Goal: Transaction & Acquisition: Download file/media

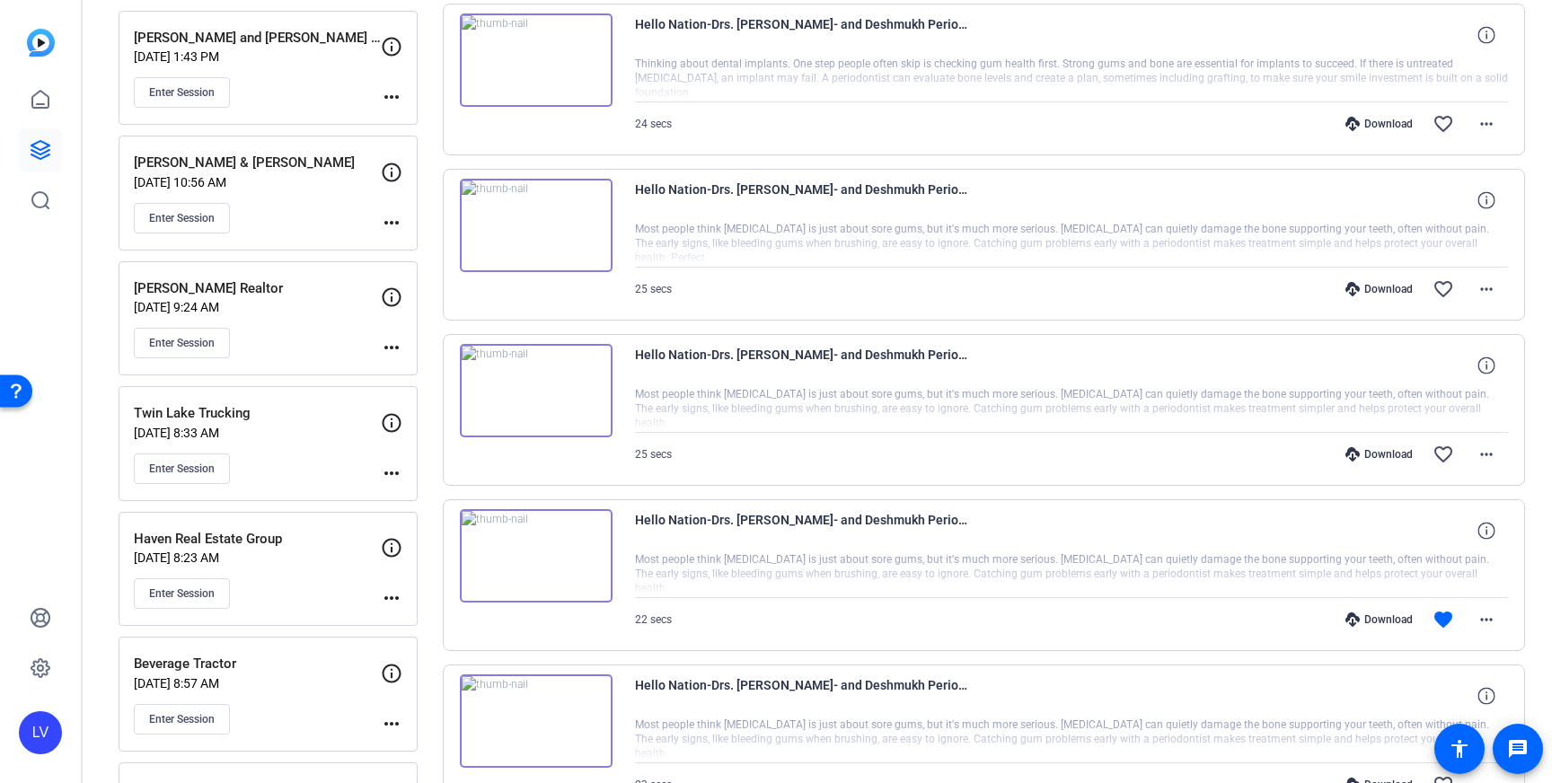
scroll to position [1895, 0]
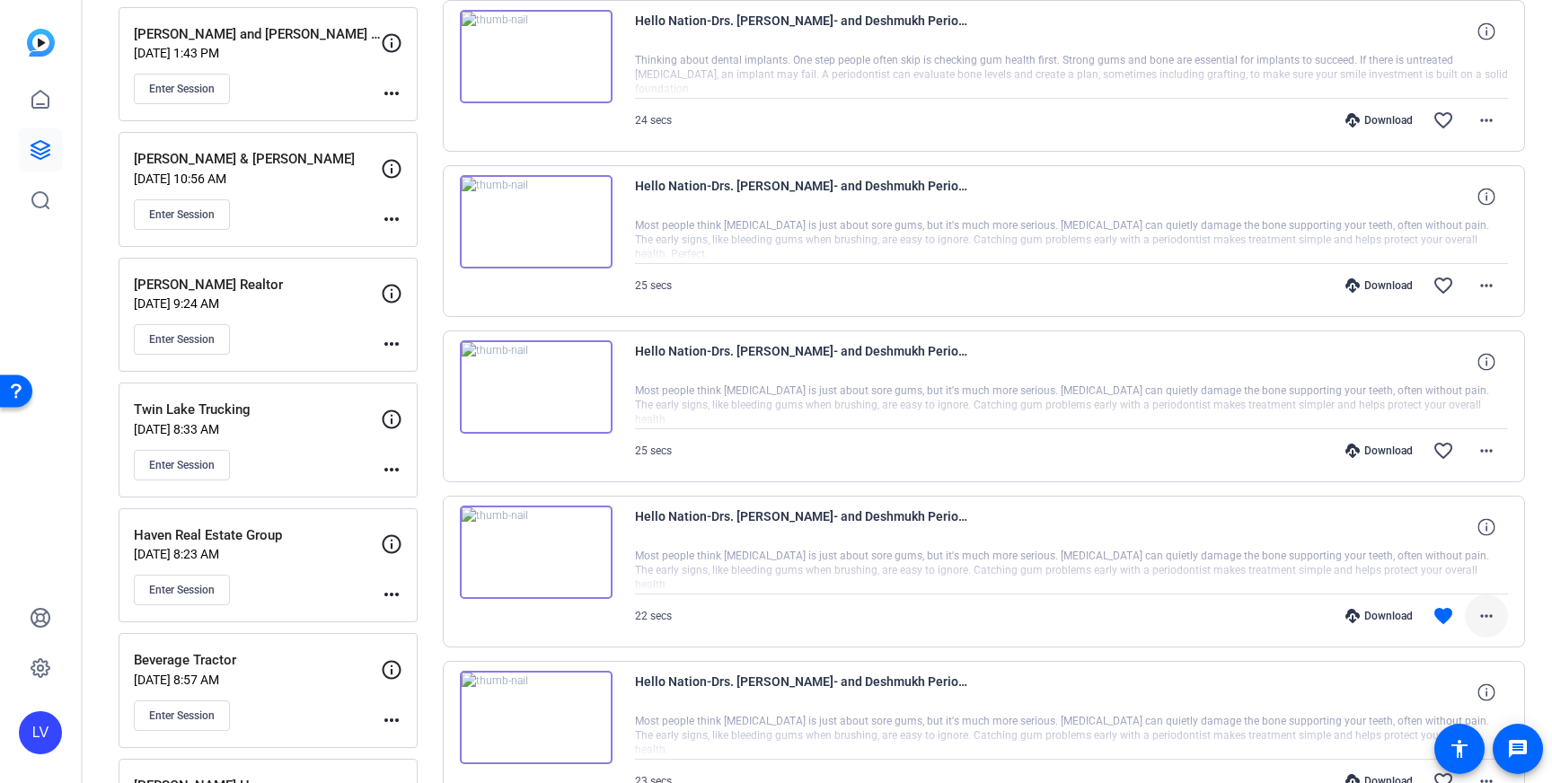
click at [1484, 613] on mat-icon "more_horiz" at bounding box center [1487, 616] width 22 height 22
click at [1464, 447] on span "Download MP4" at bounding box center [1440, 445] width 108 height 22
click at [1483, 288] on mat-icon "more_horiz" at bounding box center [1487, 286] width 22 height 22
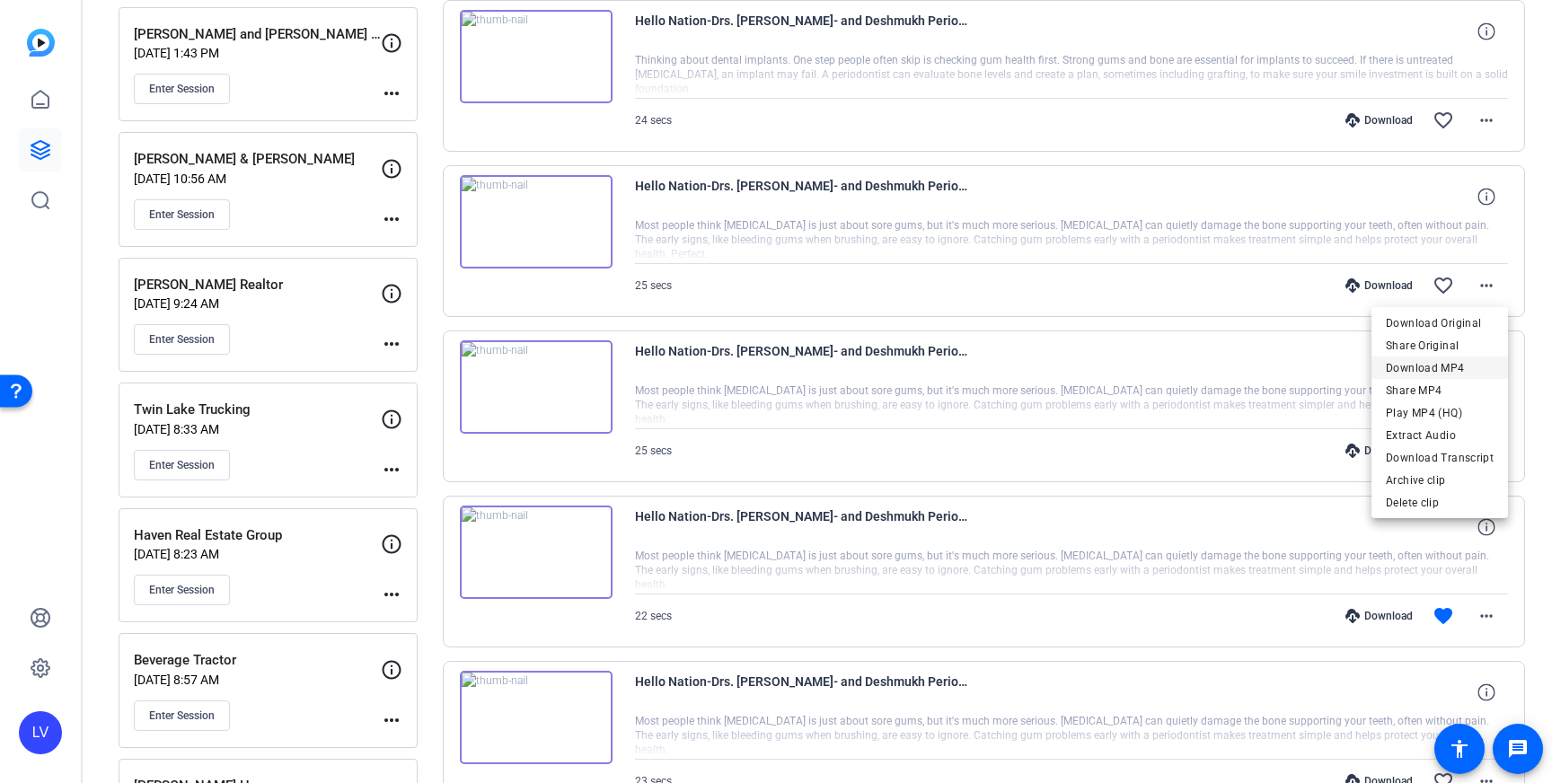
click at [1450, 370] on span "Download MP4" at bounding box center [1440, 368] width 108 height 22
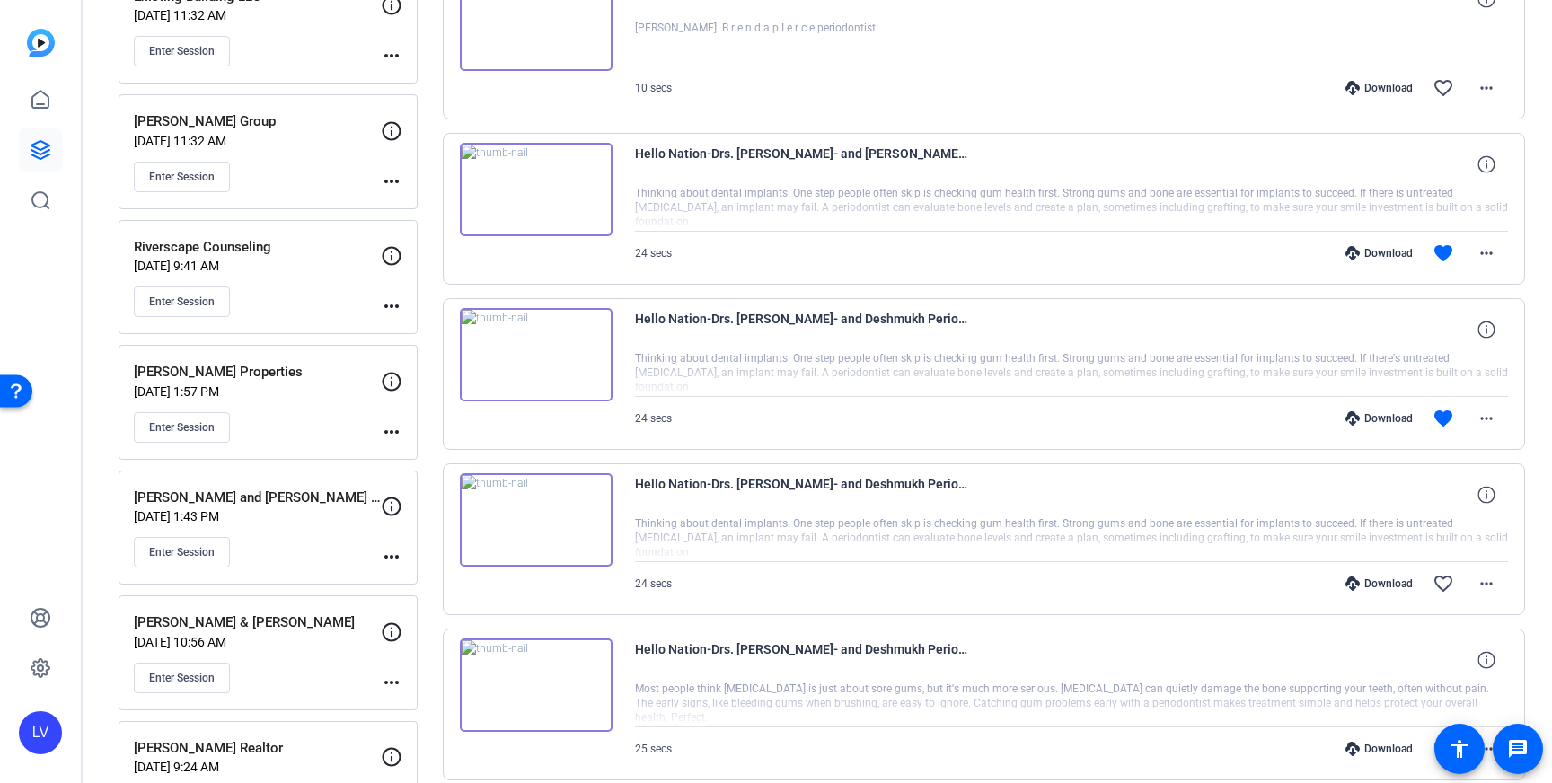
scroll to position [1437, 0]
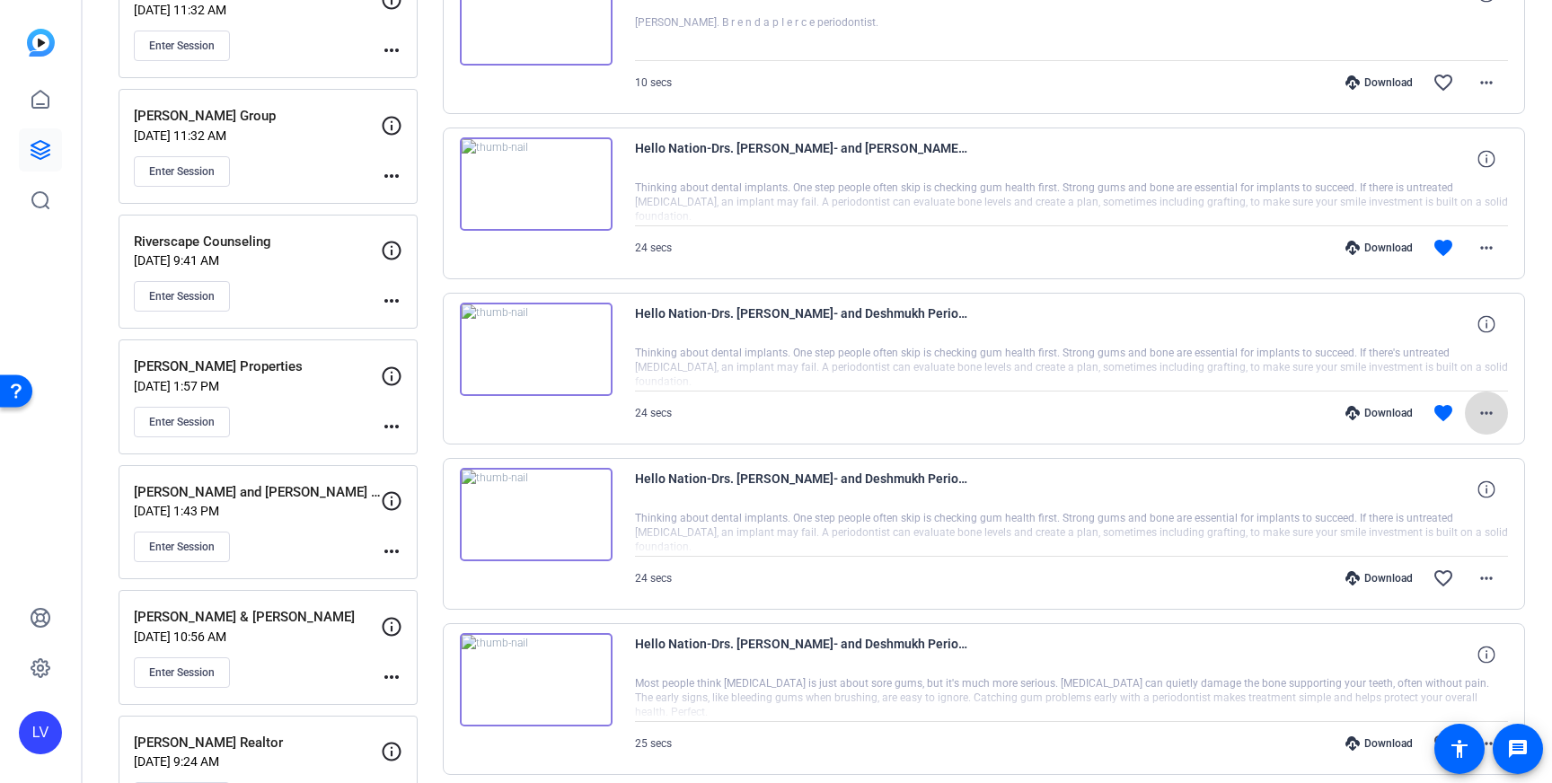
click at [1493, 408] on mat-icon "more_horiz" at bounding box center [1487, 413] width 22 height 22
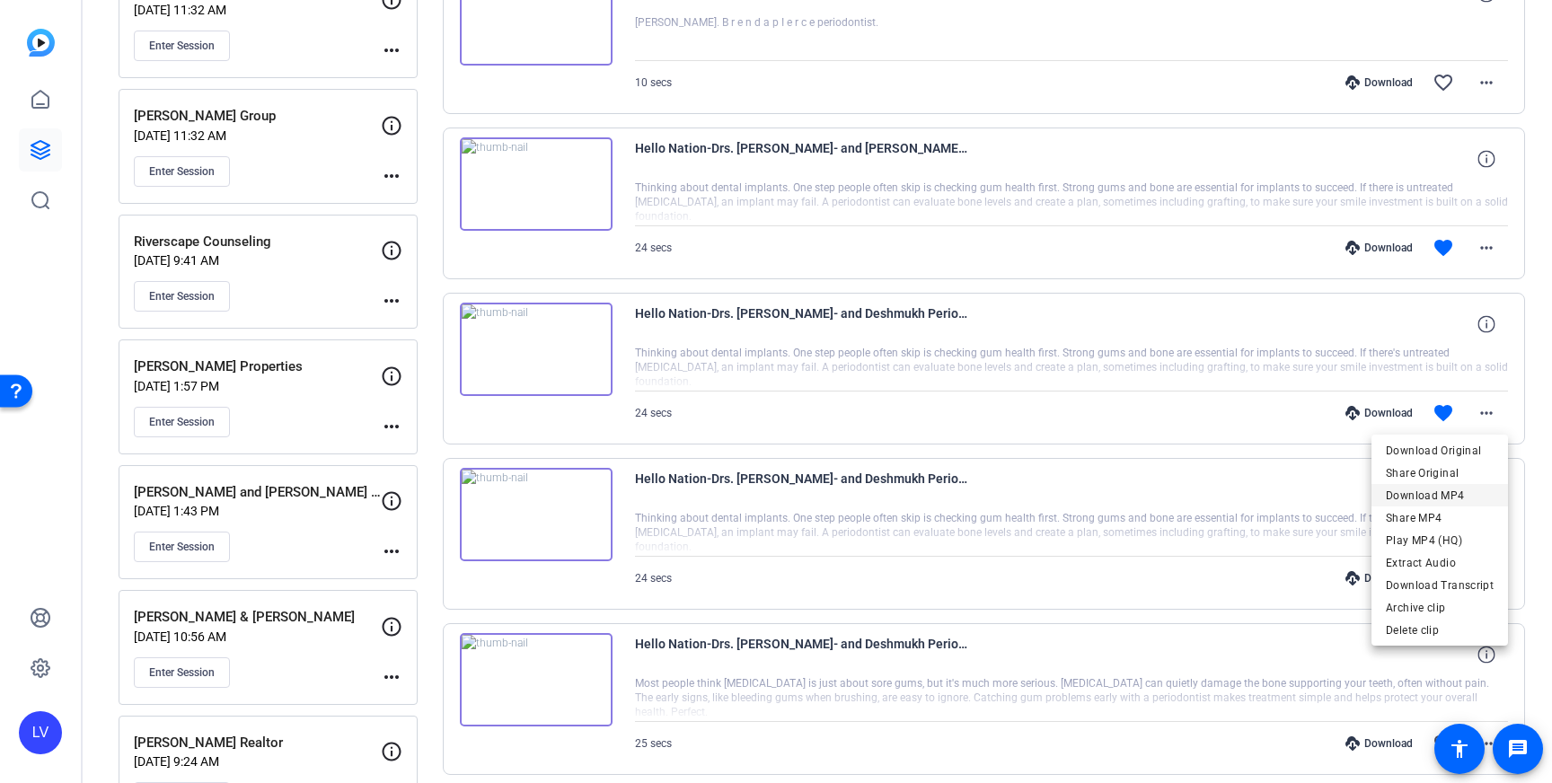
click at [1452, 491] on span "Download MP4" at bounding box center [1440, 496] width 108 height 22
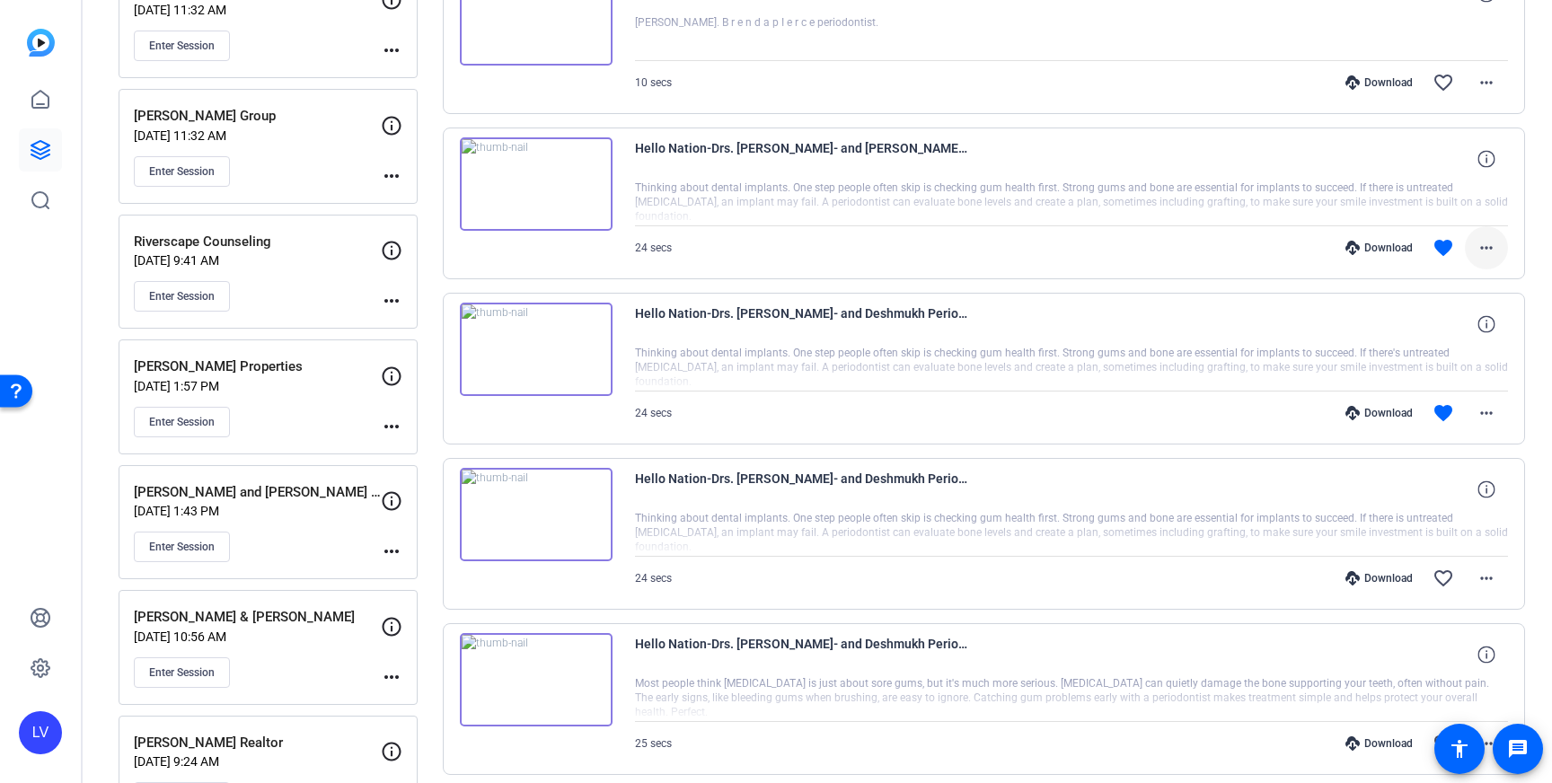
click at [1493, 227] on span at bounding box center [1486, 247] width 43 height 43
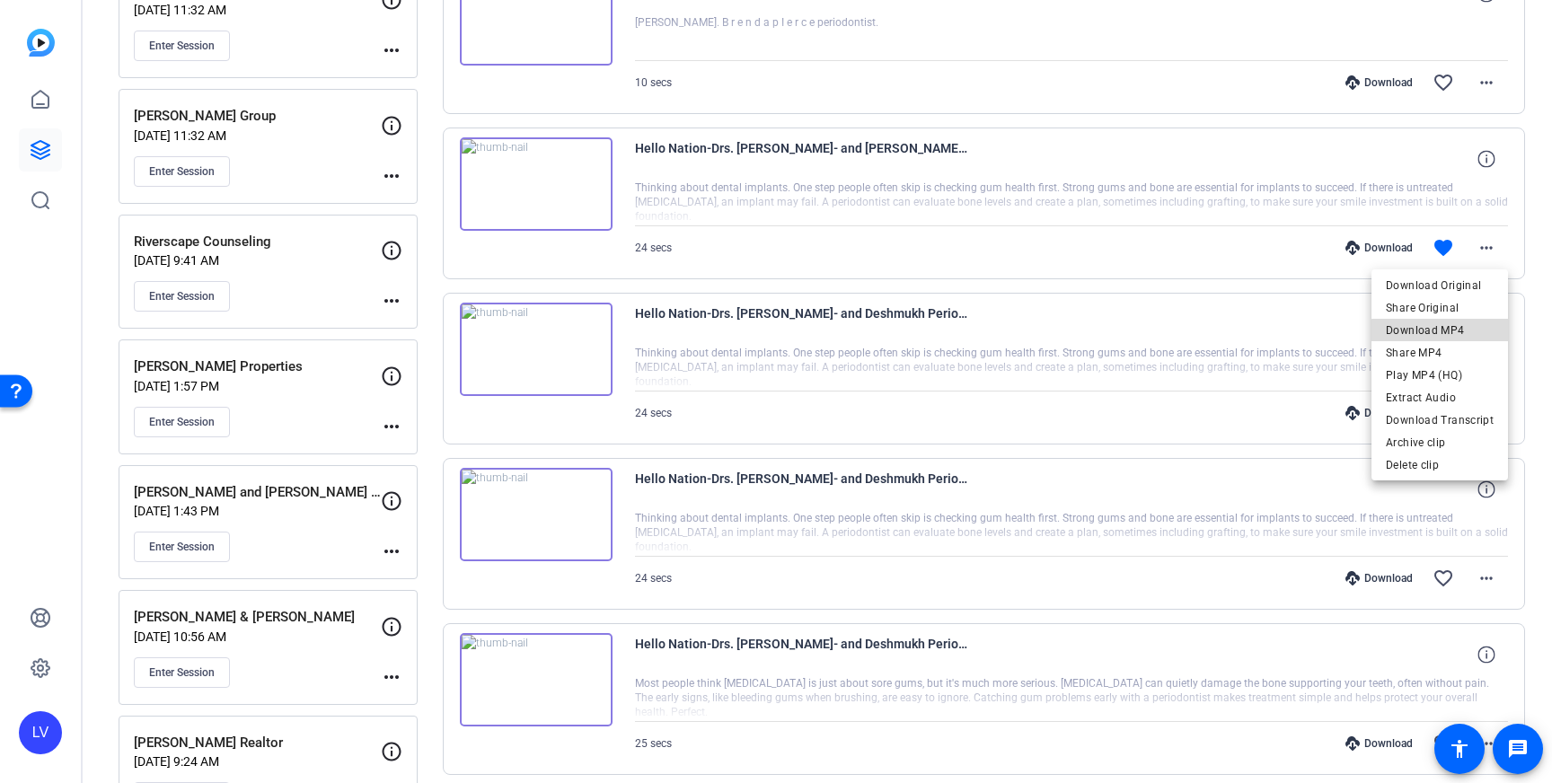
click at [1449, 331] on span "Download MP4" at bounding box center [1440, 331] width 108 height 22
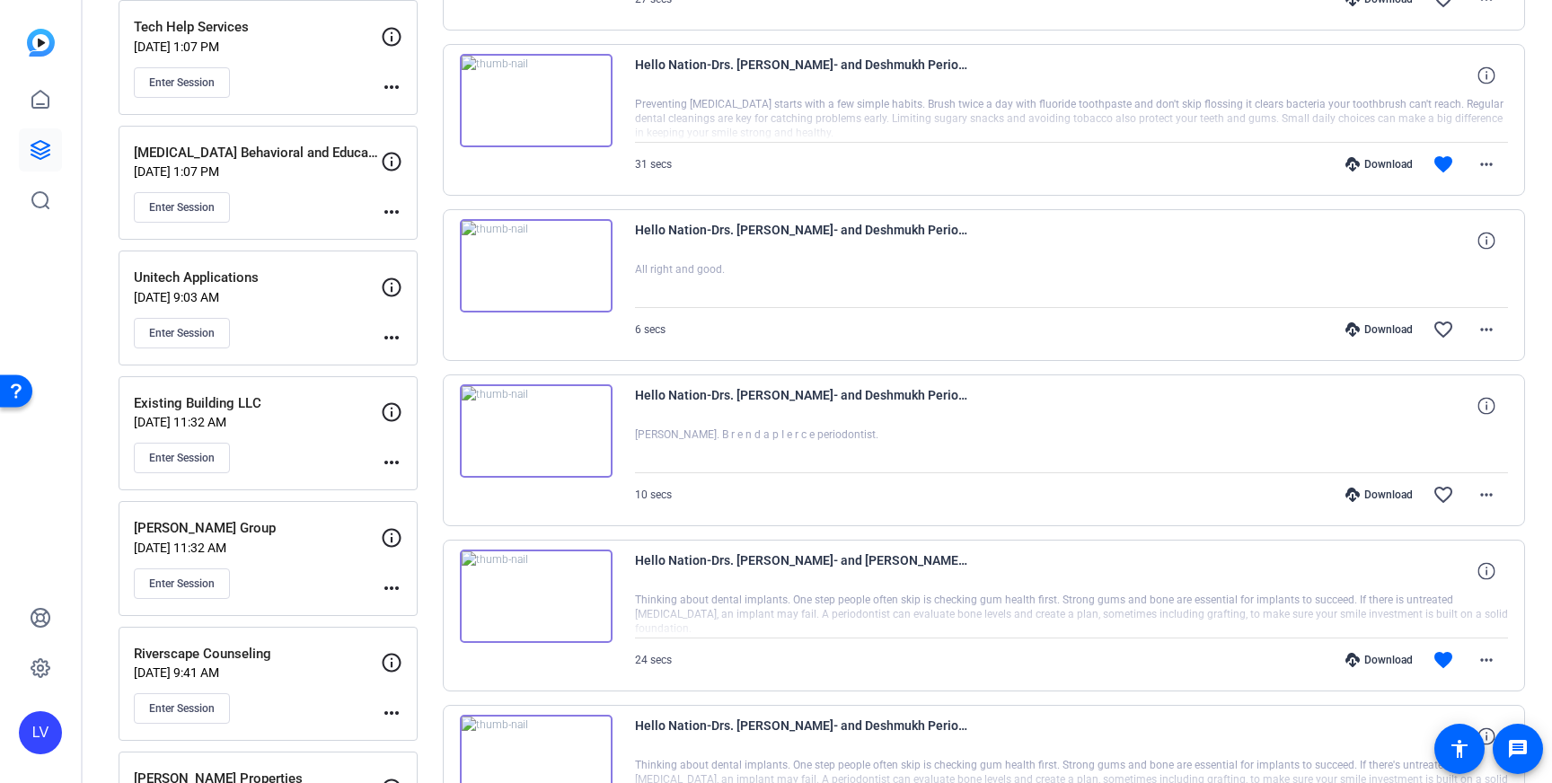
scroll to position [1007, 0]
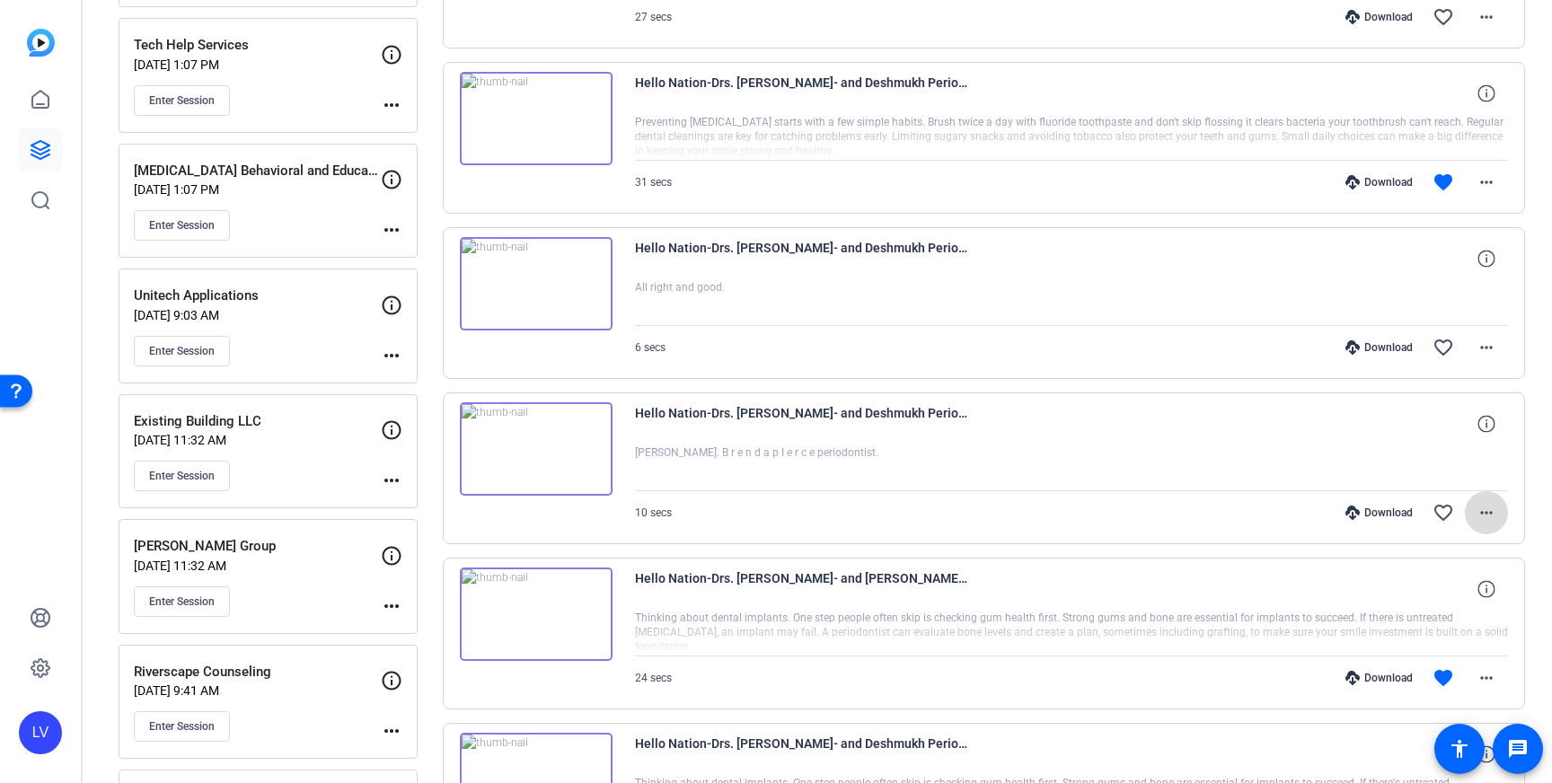
click at [1488, 504] on mat-icon "more_horiz" at bounding box center [1487, 513] width 22 height 22
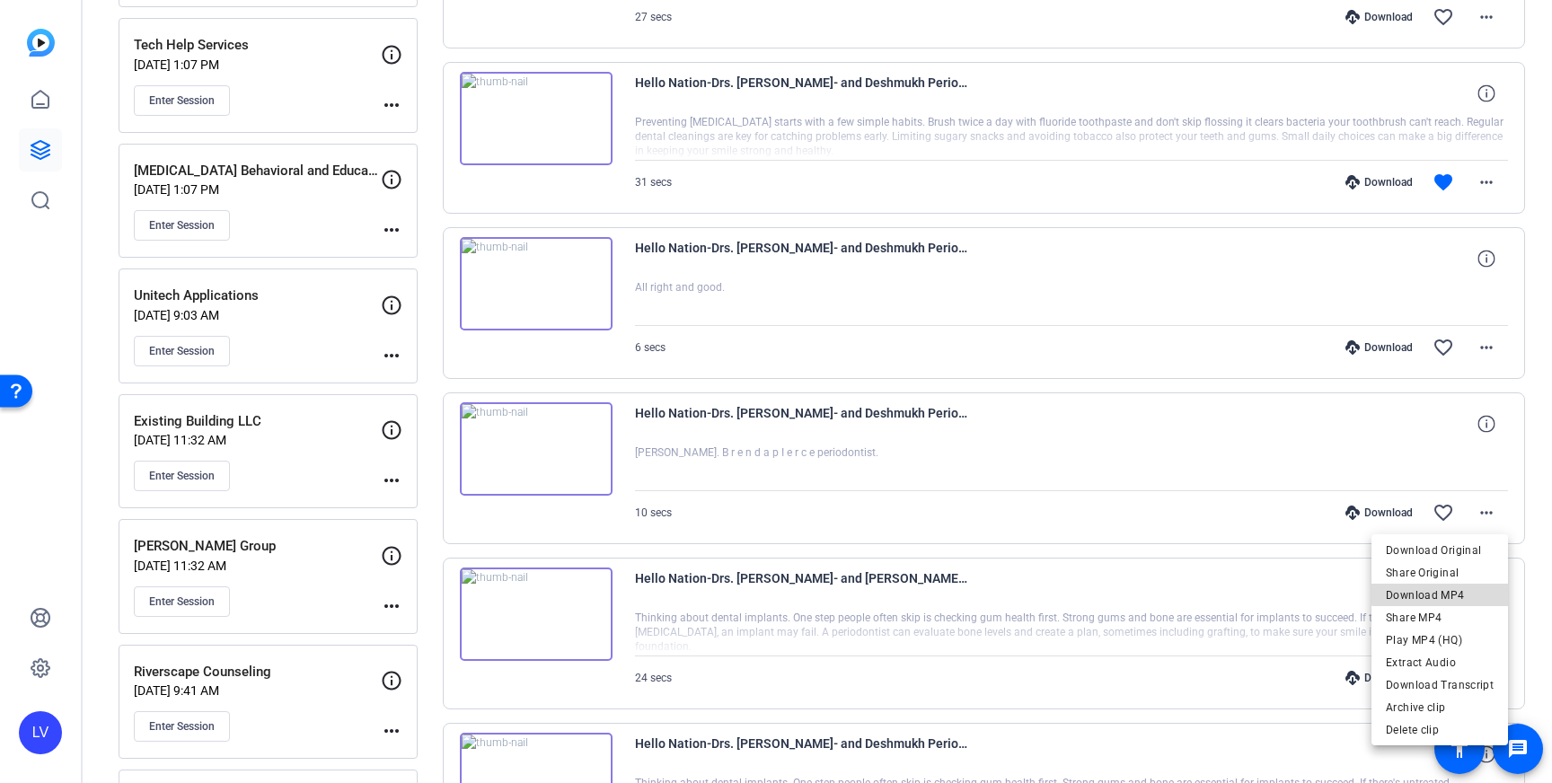
click at [1452, 592] on span "Download MP4" at bounding box center [1440, 596] width 108 height 22
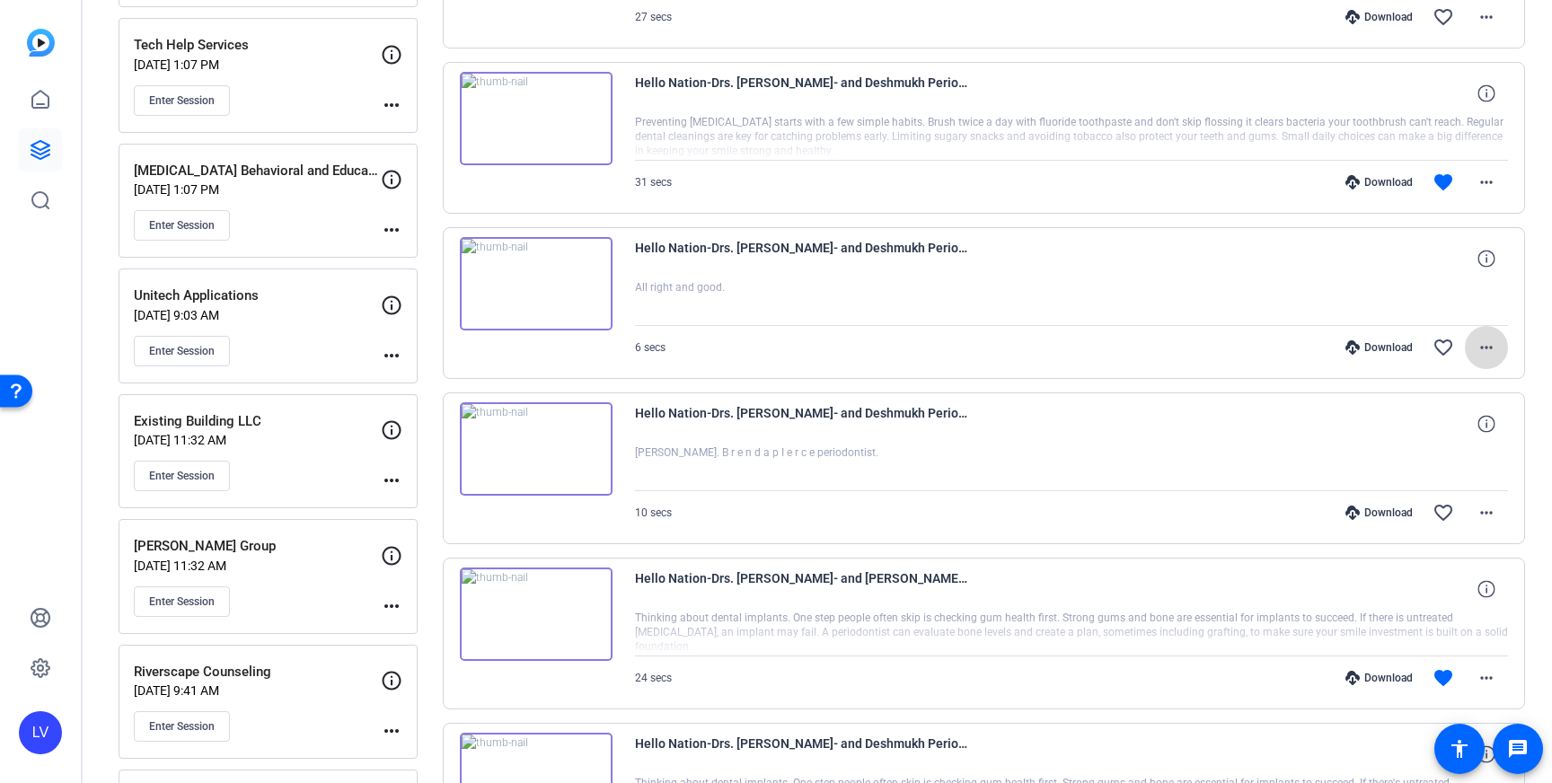
click at [1490, 349] on mat-icon "more_horiz" at bounding box center [1487, 348] width 22 height 22
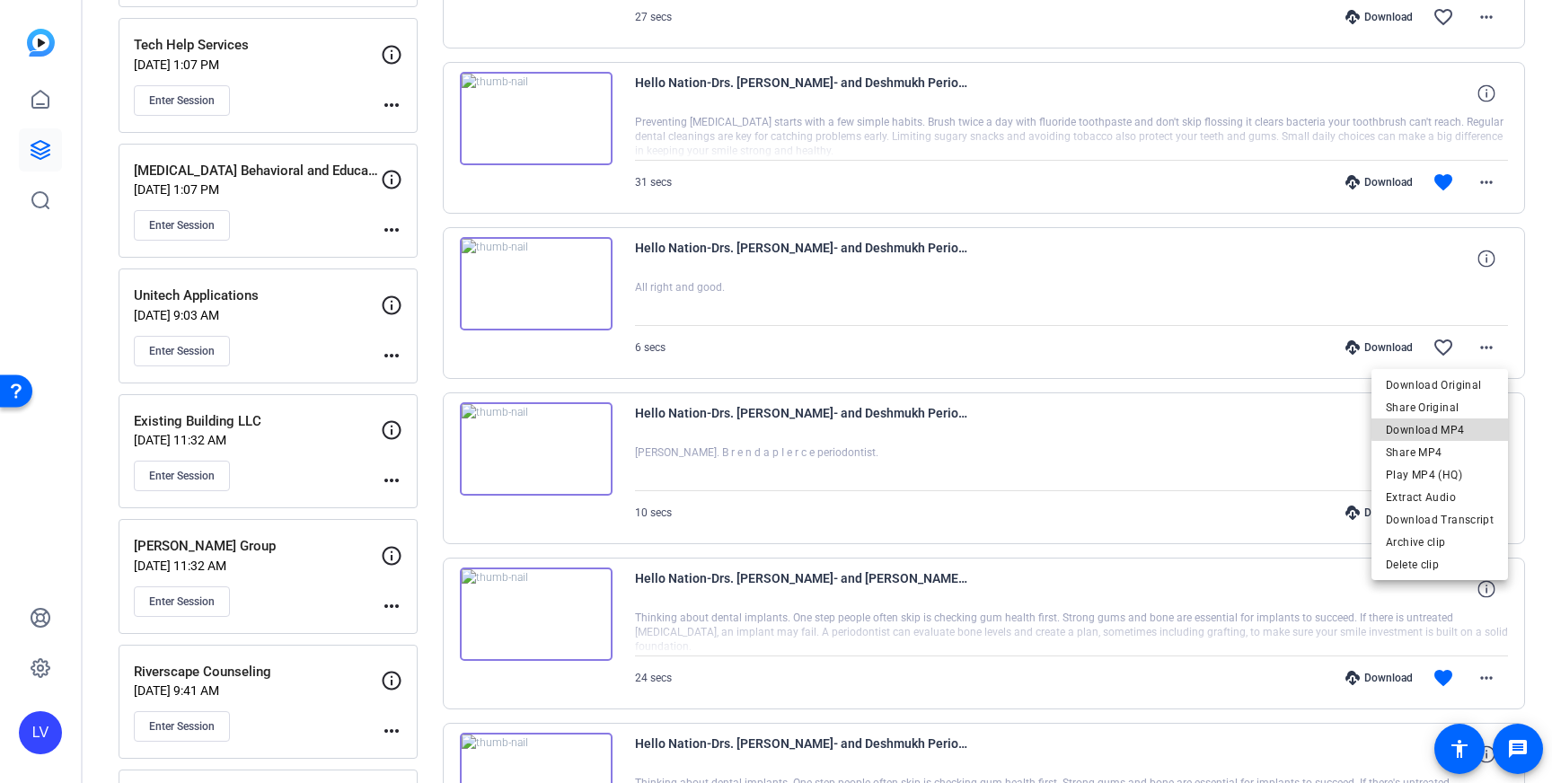
click at [1455, 427] on span "Download MP4" at bounding box center [1440, 430] width 108 height 22
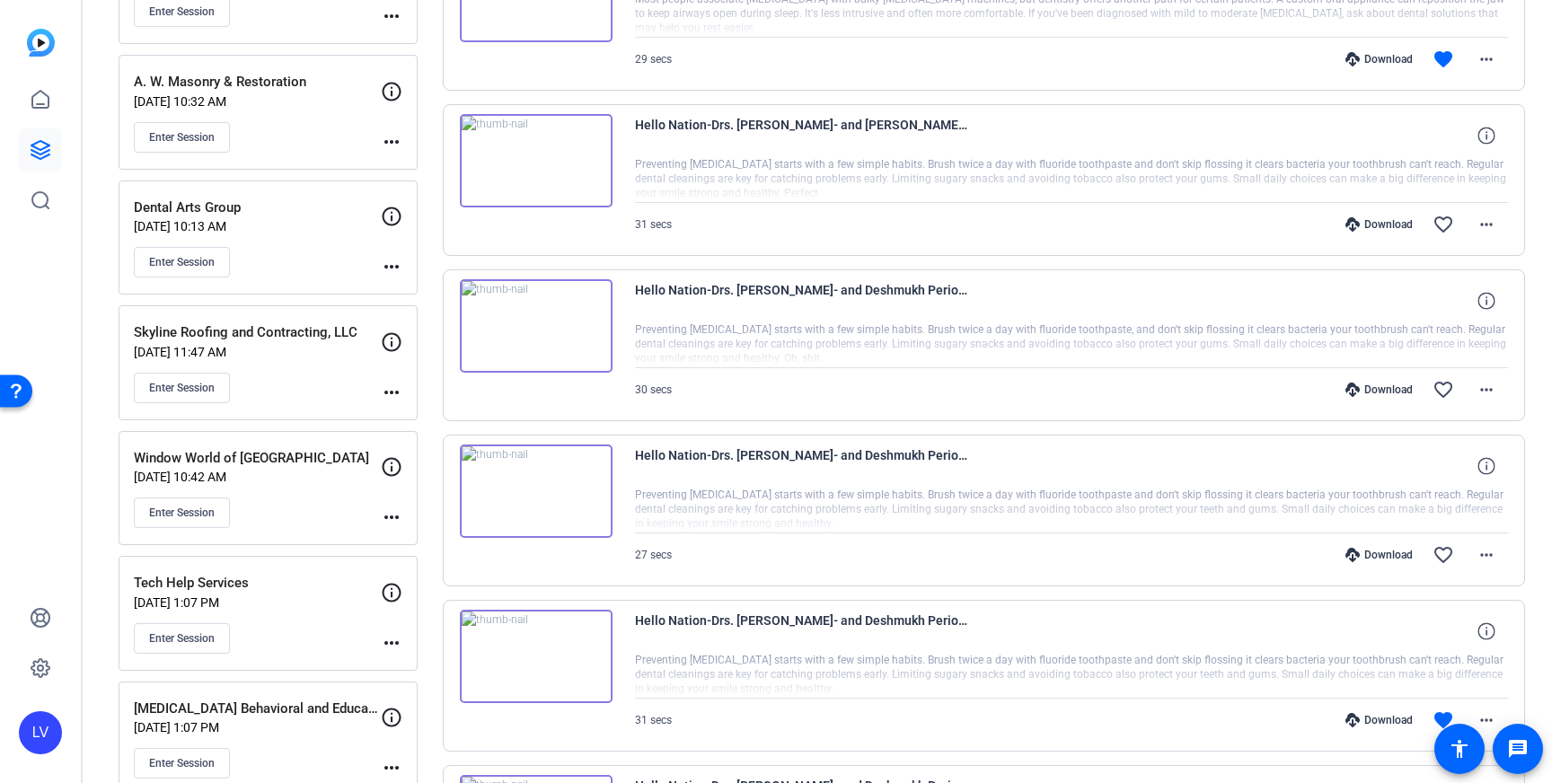
scroll to position [470, 0]
click at [1478, 219] on mat-icon "more_horiz" at bounding box center [1487, 224] width 22 height 22
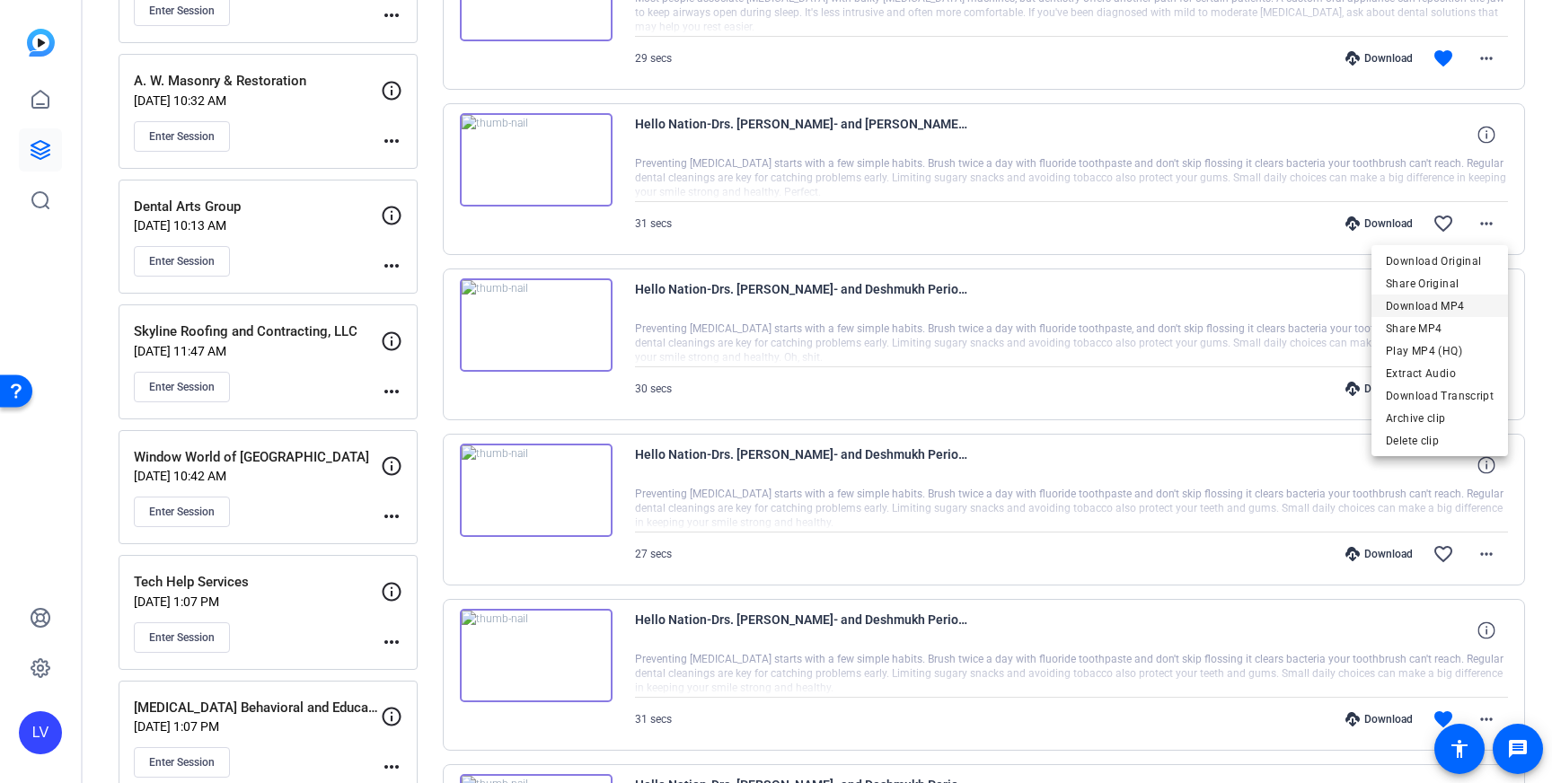
click at [1460, 303] on span "Download MP4" at bounding box center [1440, 307] width 108 height 22
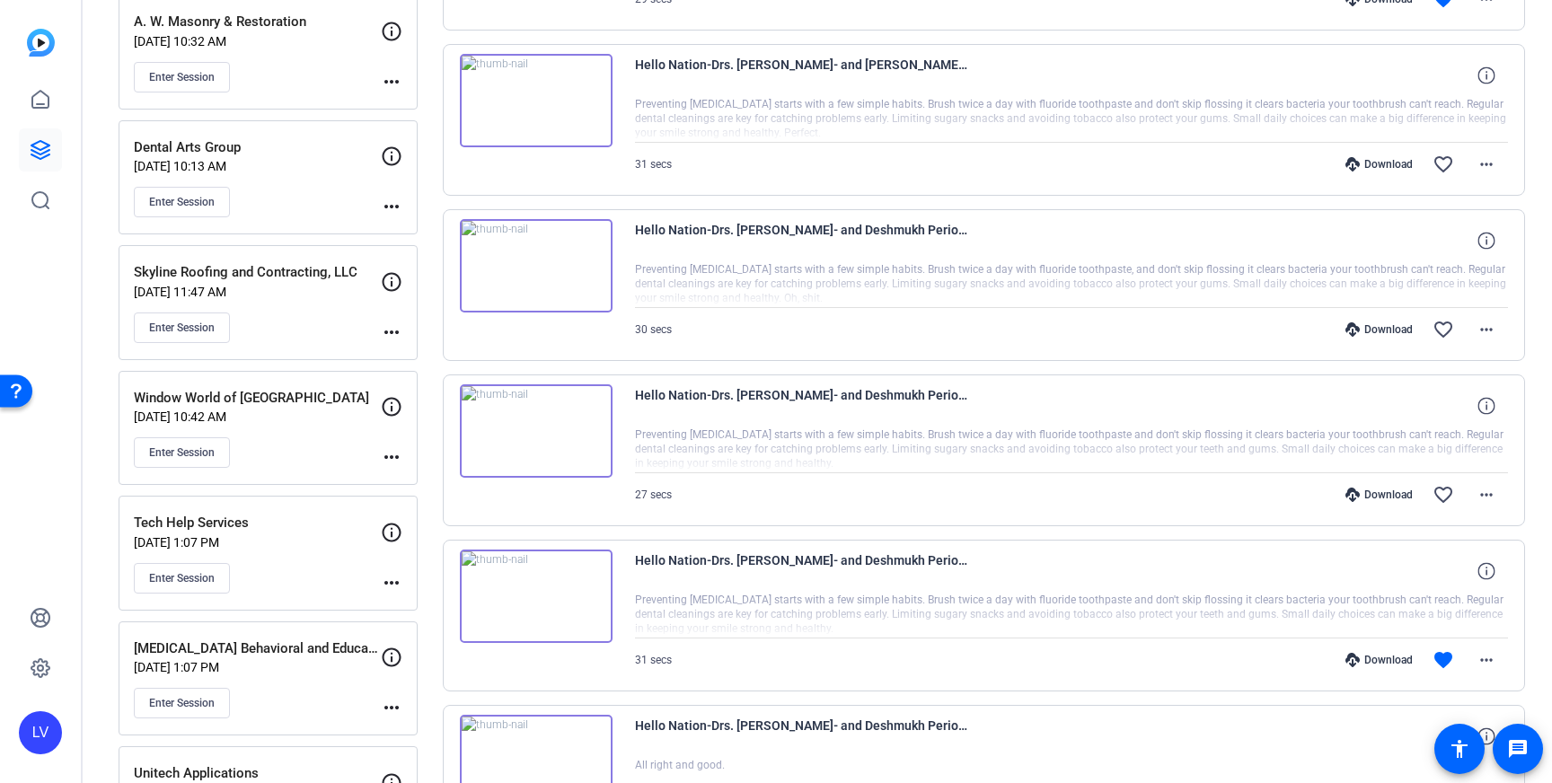
scroll to position [530, 0]
click at [585, 454] on img at bounding box center [536, 430] width 153 height 93
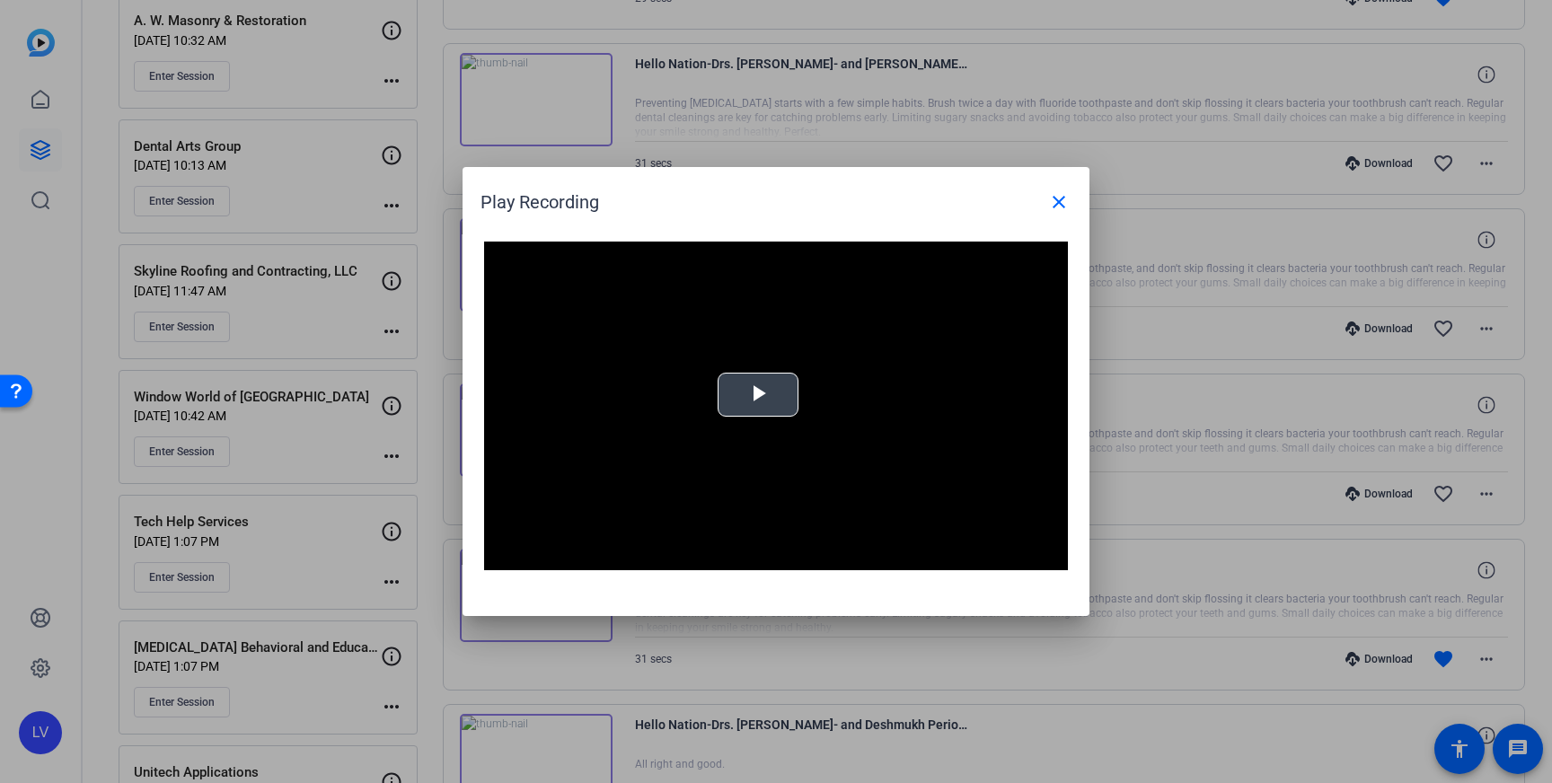
click at [758, 395] on span "Video Player" at bounding box center [758, 395] width 0 height 0
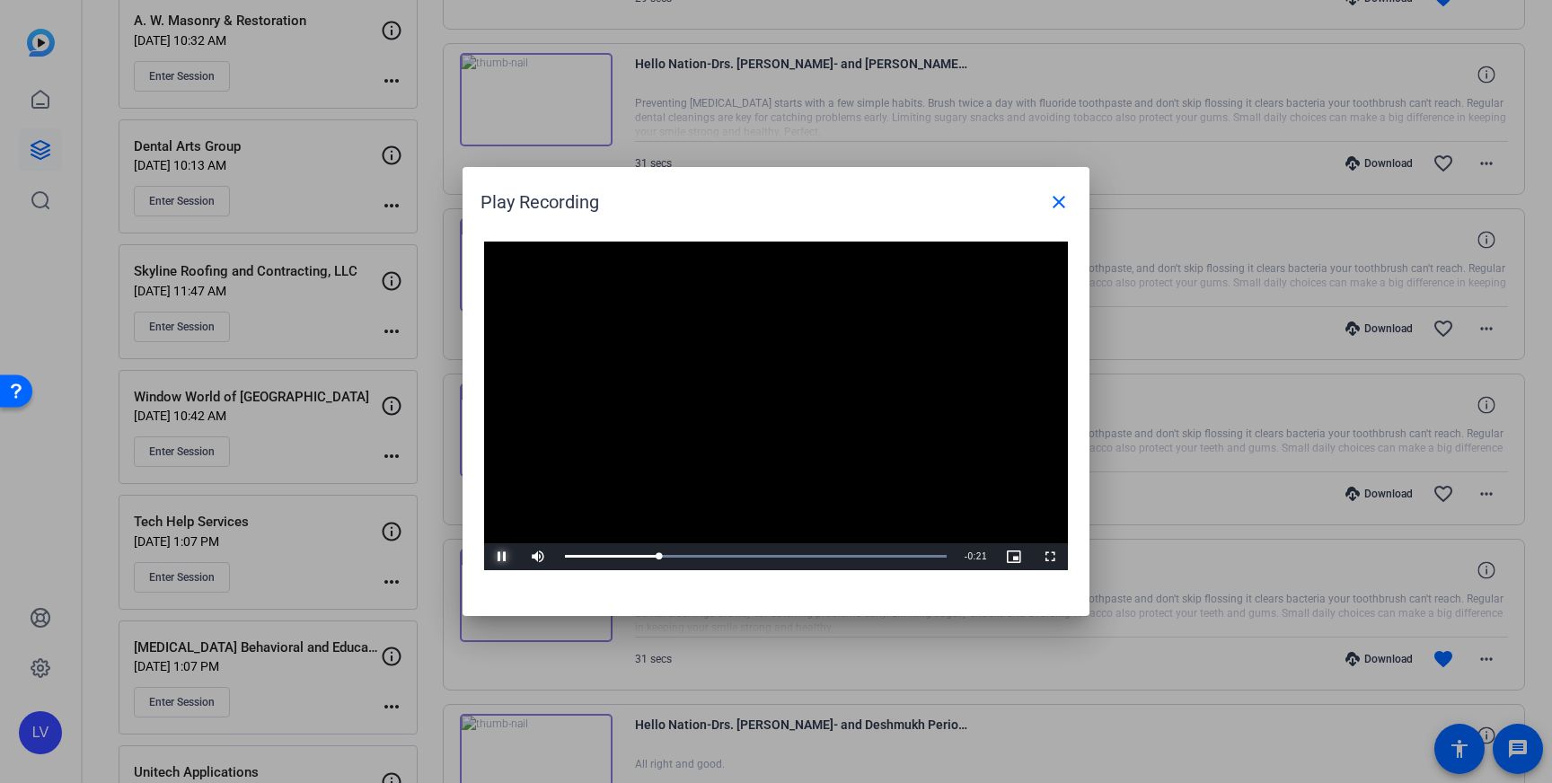
click at [503, 557] on span "Video Player" at bounding box center [502, 557] width 36 height 0
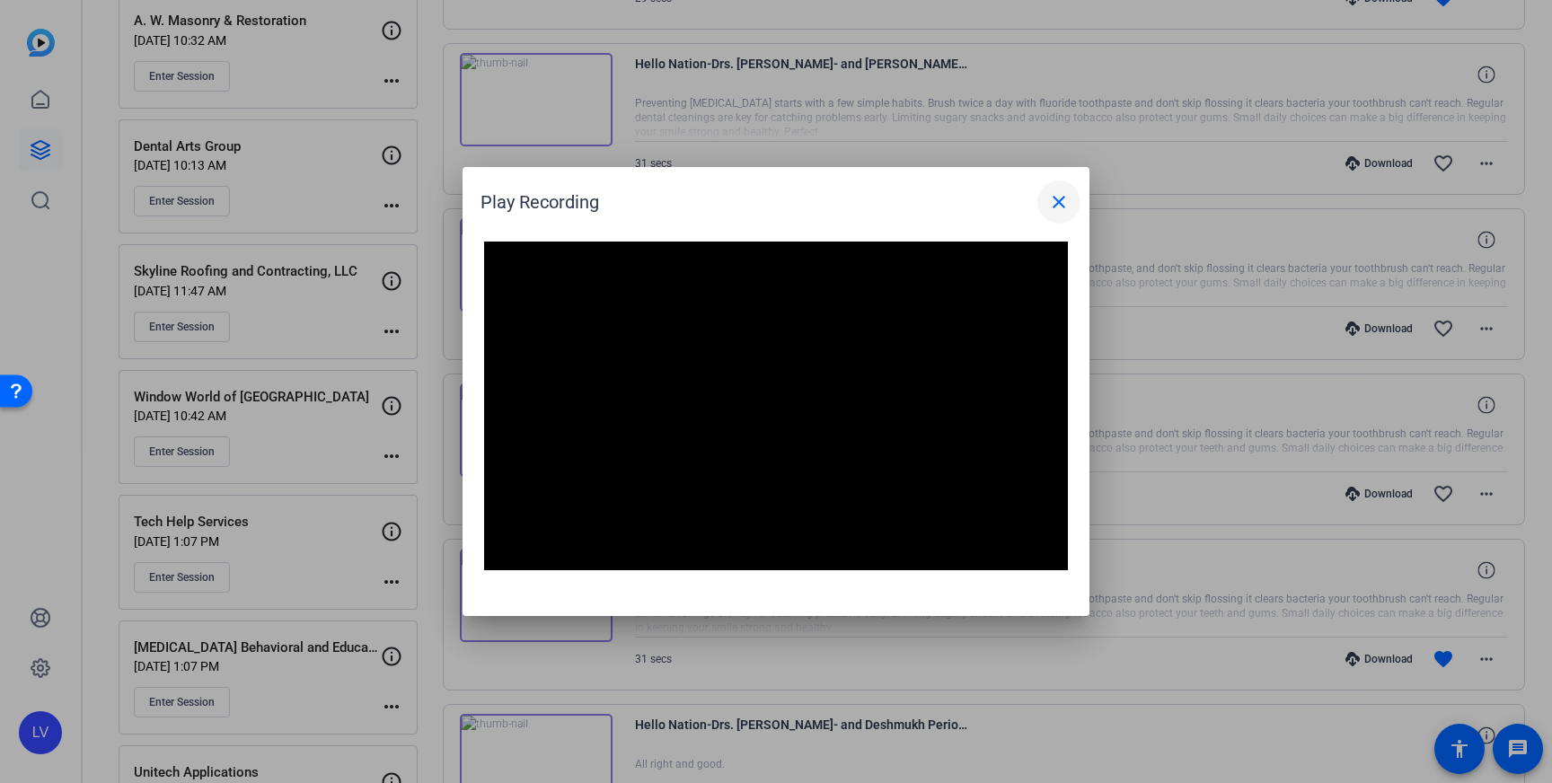
click at [1060, 190] on span at bounding box center [1058, 202] width 43 height 43
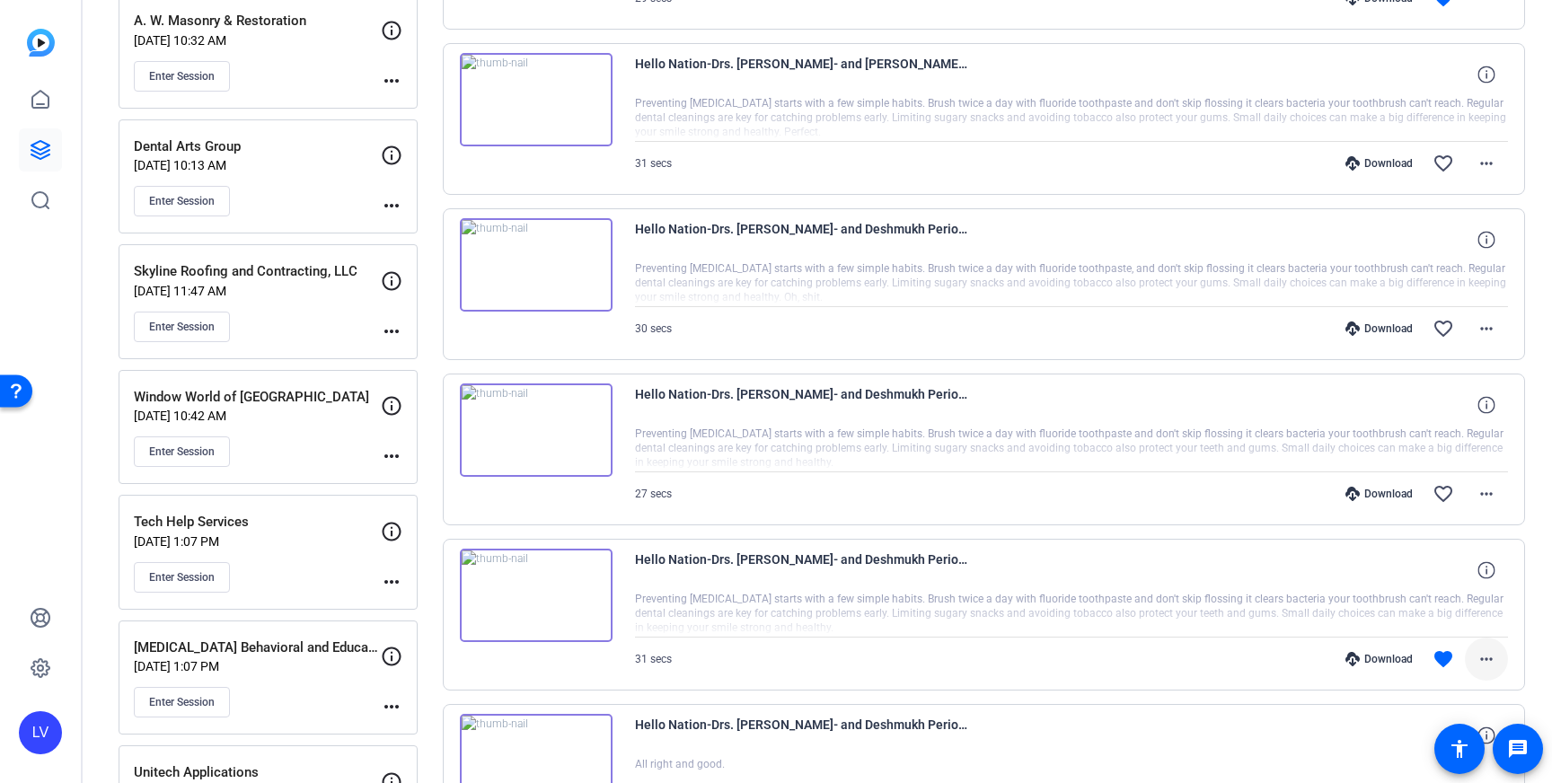
click at [1486, 659] on mat-icon "more_horiz" at bounding box center [1487, 660] width 22 height 22
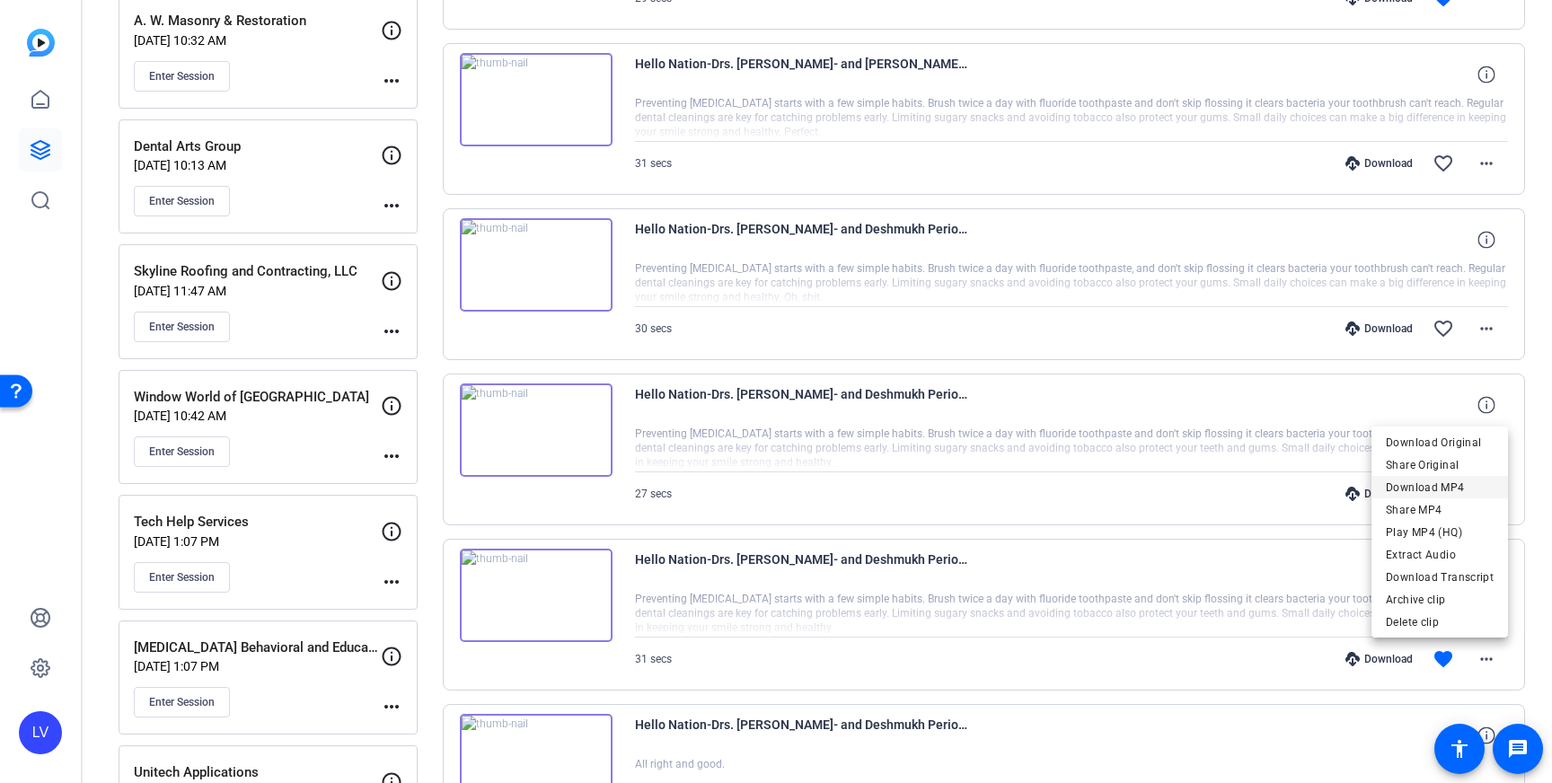
click at [1458, 485] on span "Download MP4" at bounding box center [1440, 488] width 108 height 22
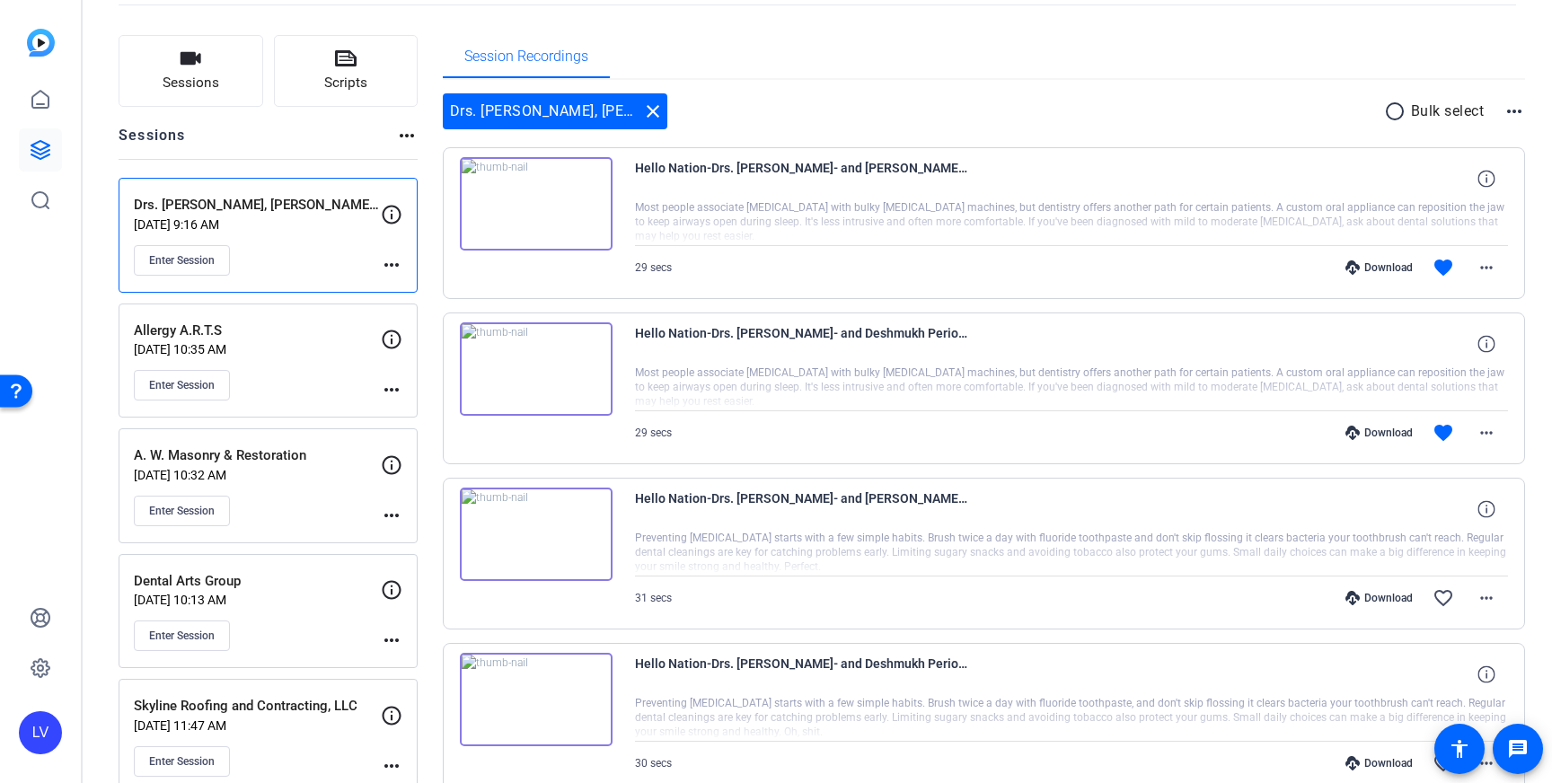
scroll to position [97, 0]
click at [1481, 422] on mat-icon "more_horiz" at bounding box center [1487, 431] width 22 height 22
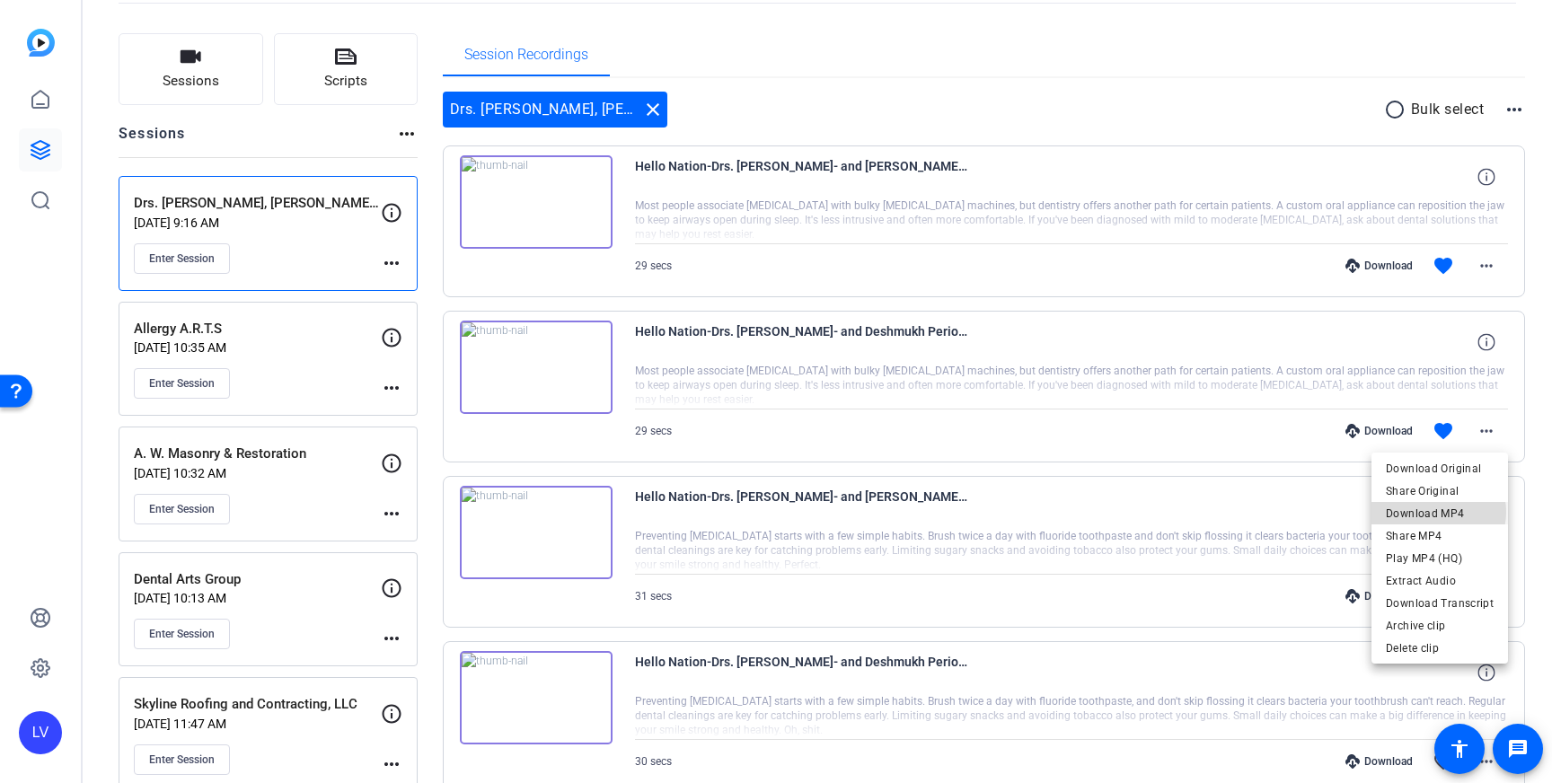
click at [1435, 512] on span "Download MP4" at bounding box center [1440, 514] width 108 height 22
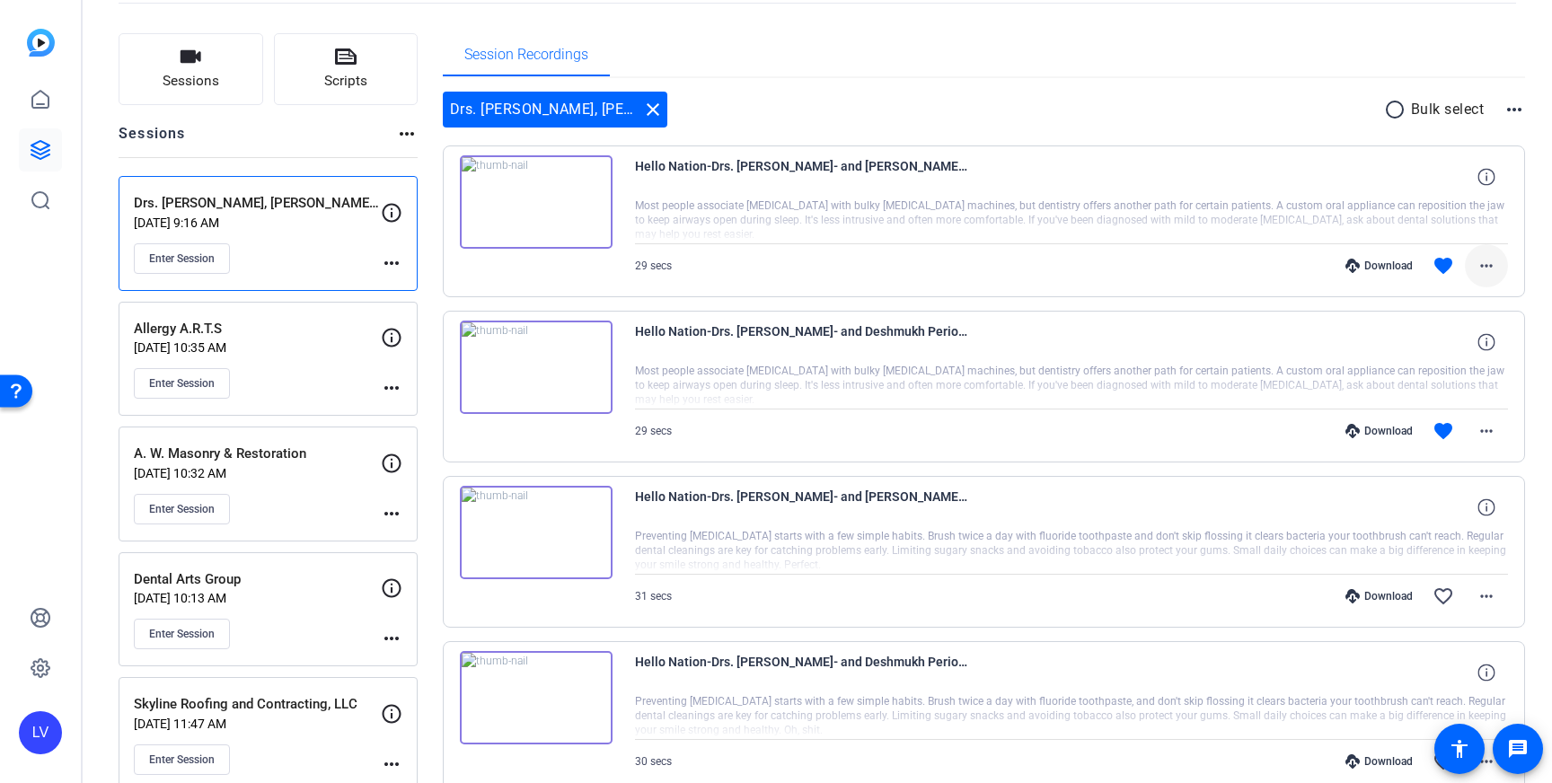
click at [1478, 256] on mat-icon "more_horiz" at bounding box center [1487, 266] width 22 height 22
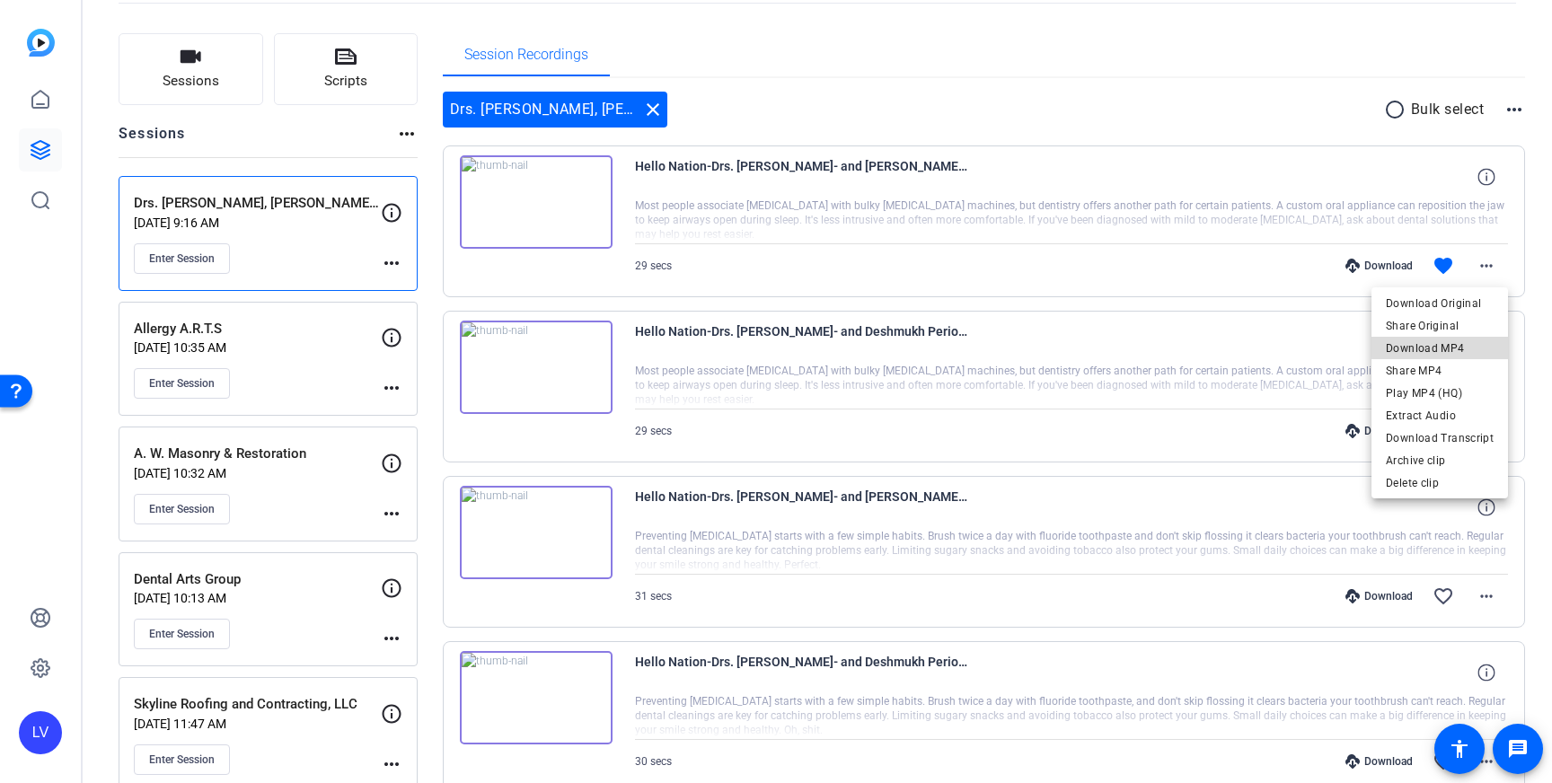
click at [1454, 347] on span "Download MP4" at bounding box center [1440, 349] width 108 height 22
